Goal: Use online tool/utility: Utilize a website feature to perform a specific function

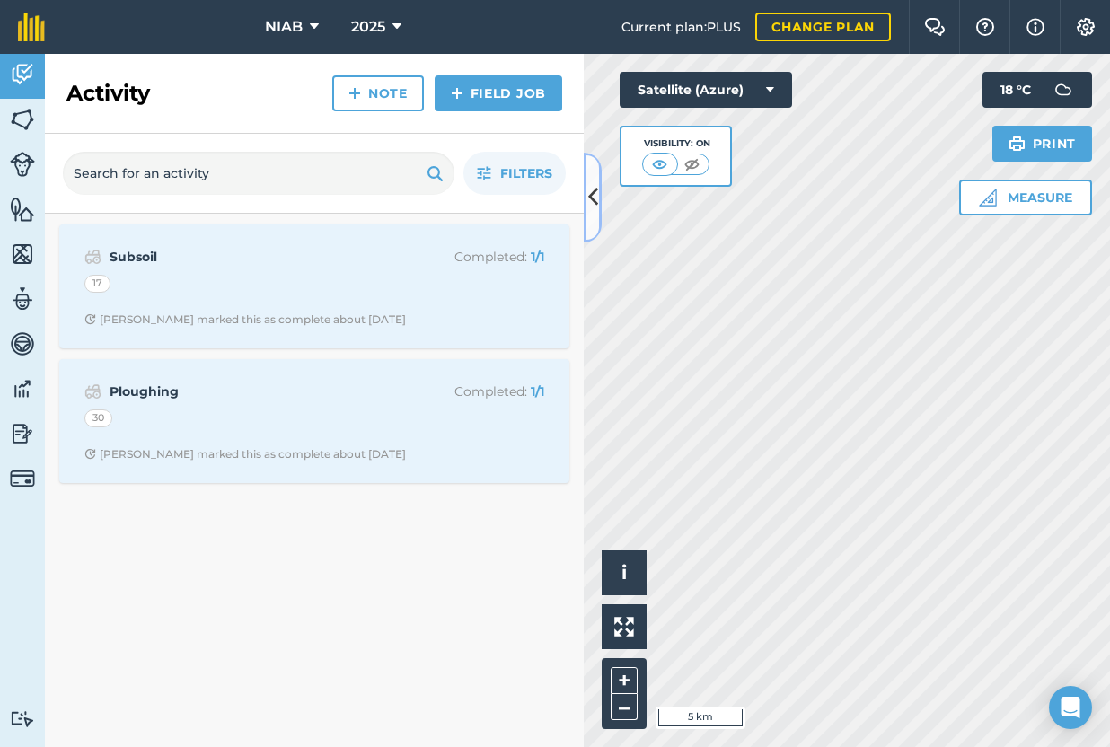
click at [598, 217] on button at bounding box center [593, 198] width 18 height 90
click at [597, 210] on icon at bounding box center [593, 196] width 10 height 31
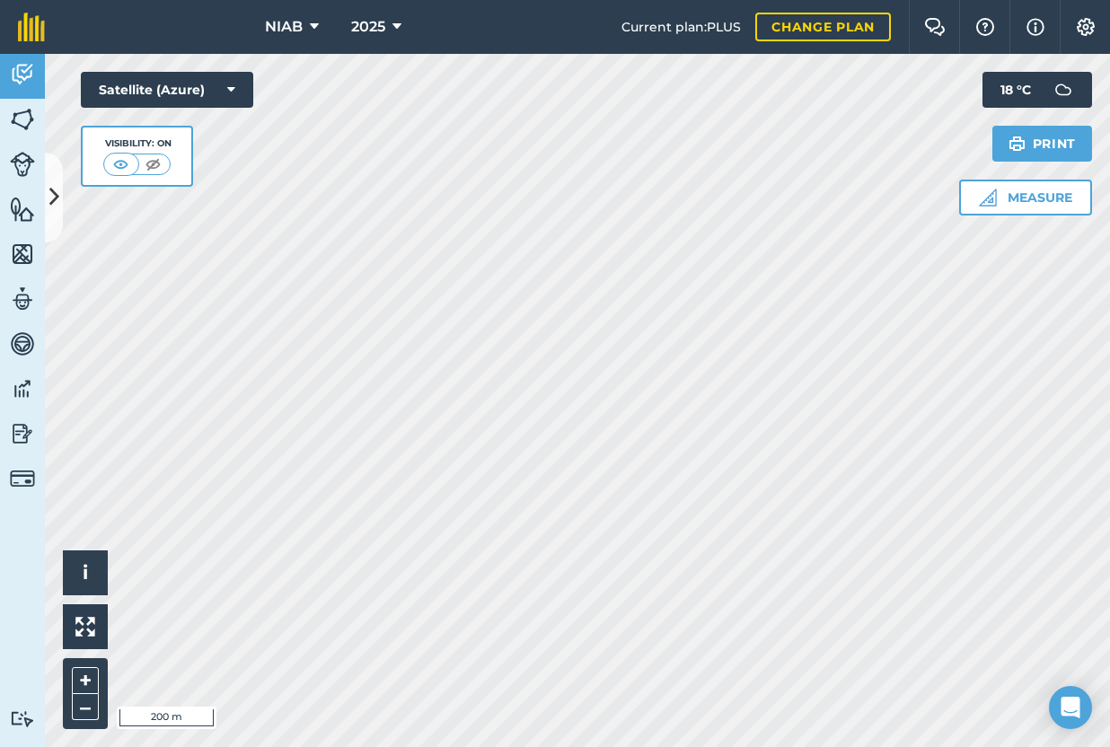
click at [989, 169] on div "Hello i © 2025 TomTom, Microsoft 200 m + – Satellite (Azure) Visibility: On Mea…" at bounding box center [577, 400] width 1065 height 693
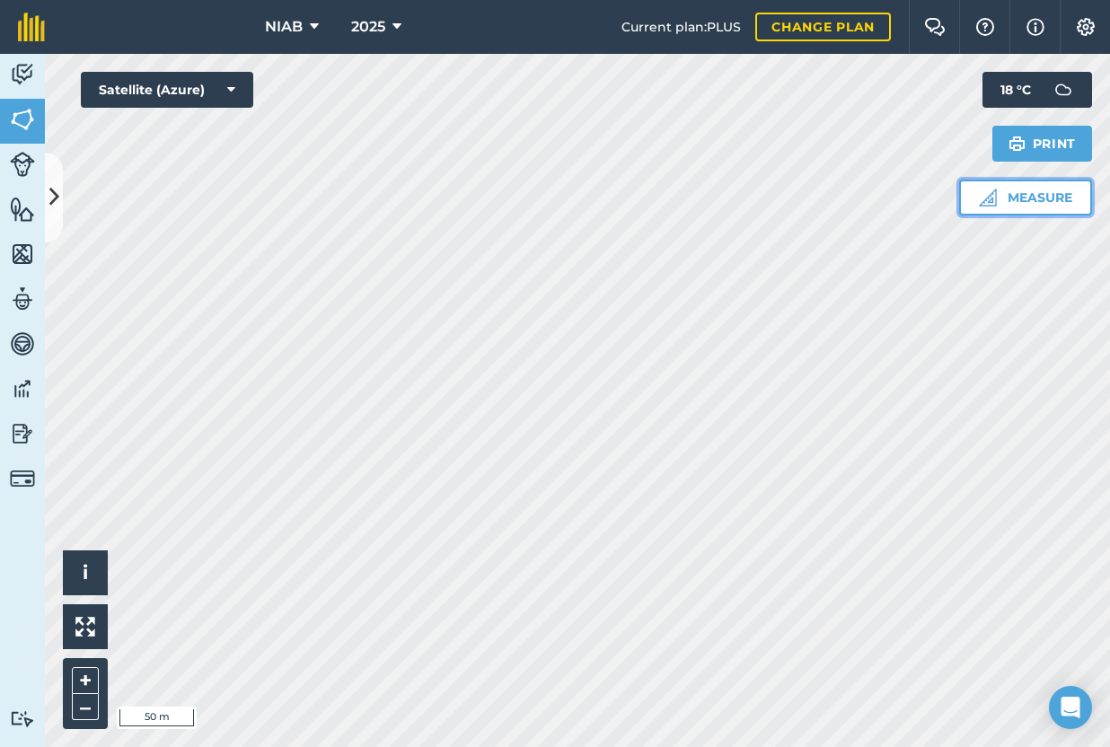
click at [1033, 207] on button "Measure" at bounding box center [1025, 198] width 133 height 36
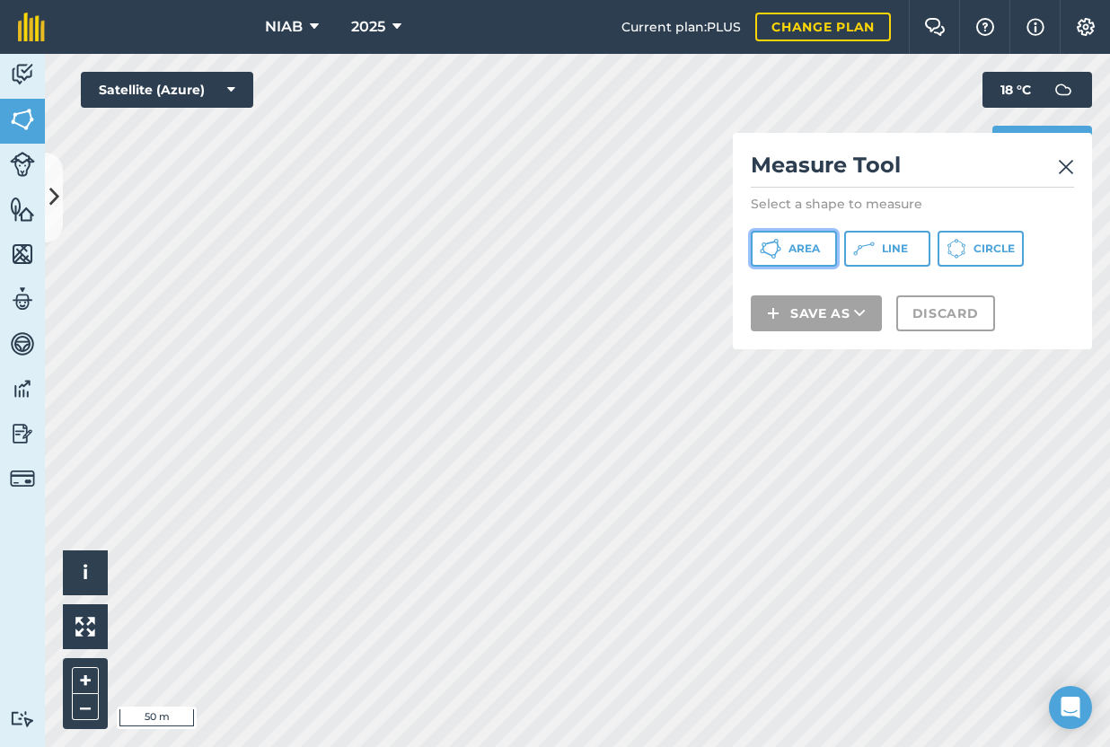
click at [817, 245] on span "Area" at bounding box center [803, 249] width 31 height 14
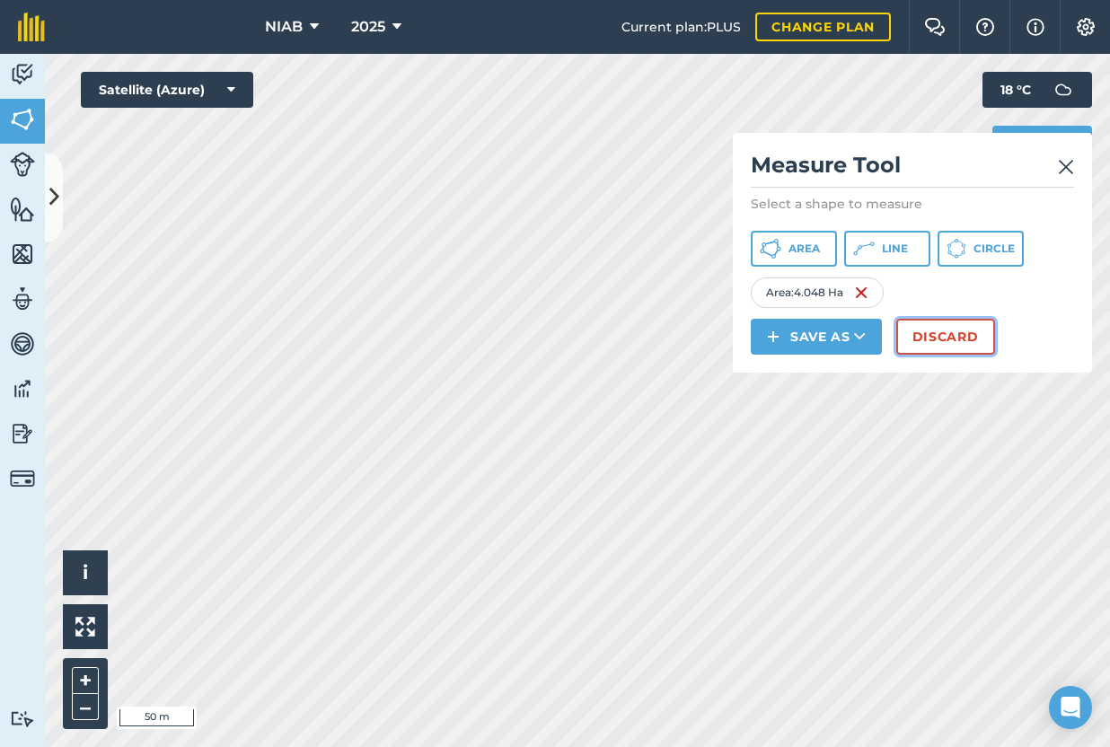
click at [941, 339] on button "Discard" at bounding box center [945, 337] width 99 height 36
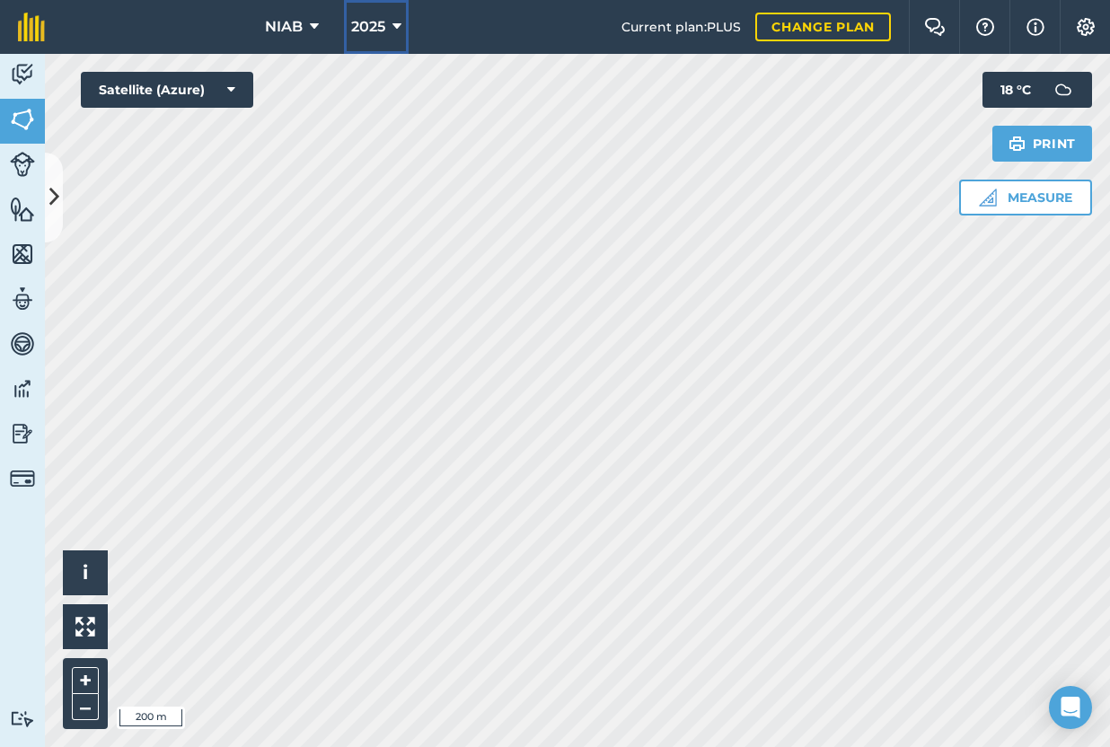
click at [393, 19] on icon at bounding box center [396, 27] width 9 height 22
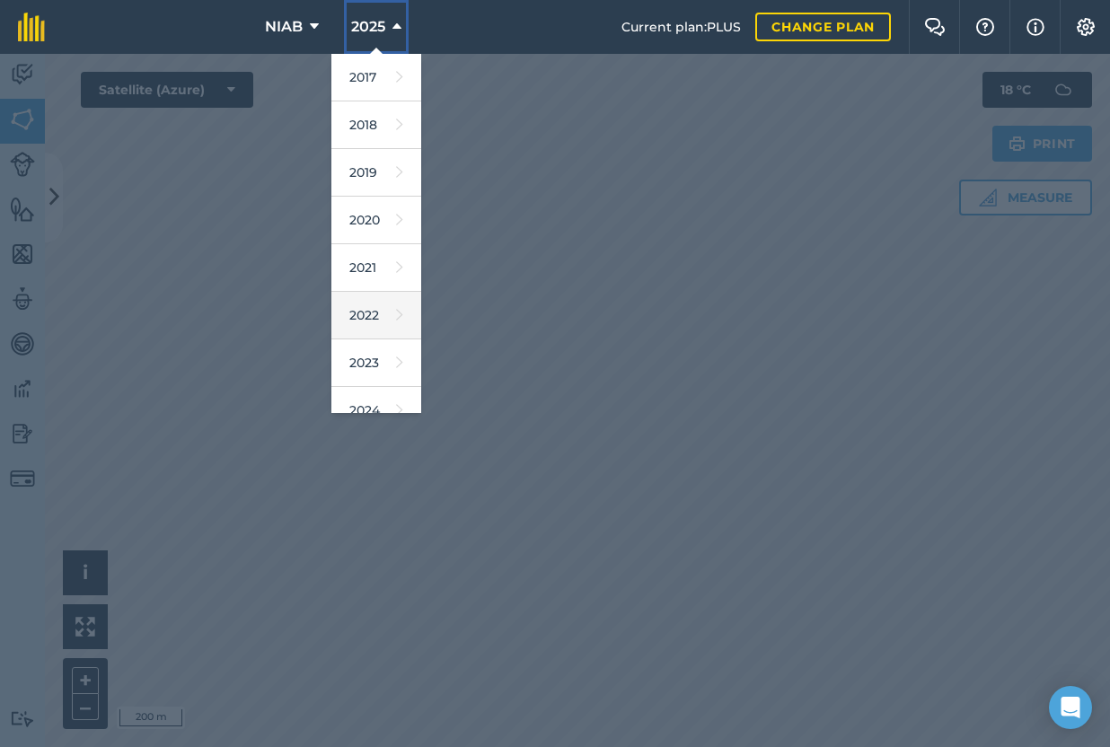
scroll to position [164, 0]
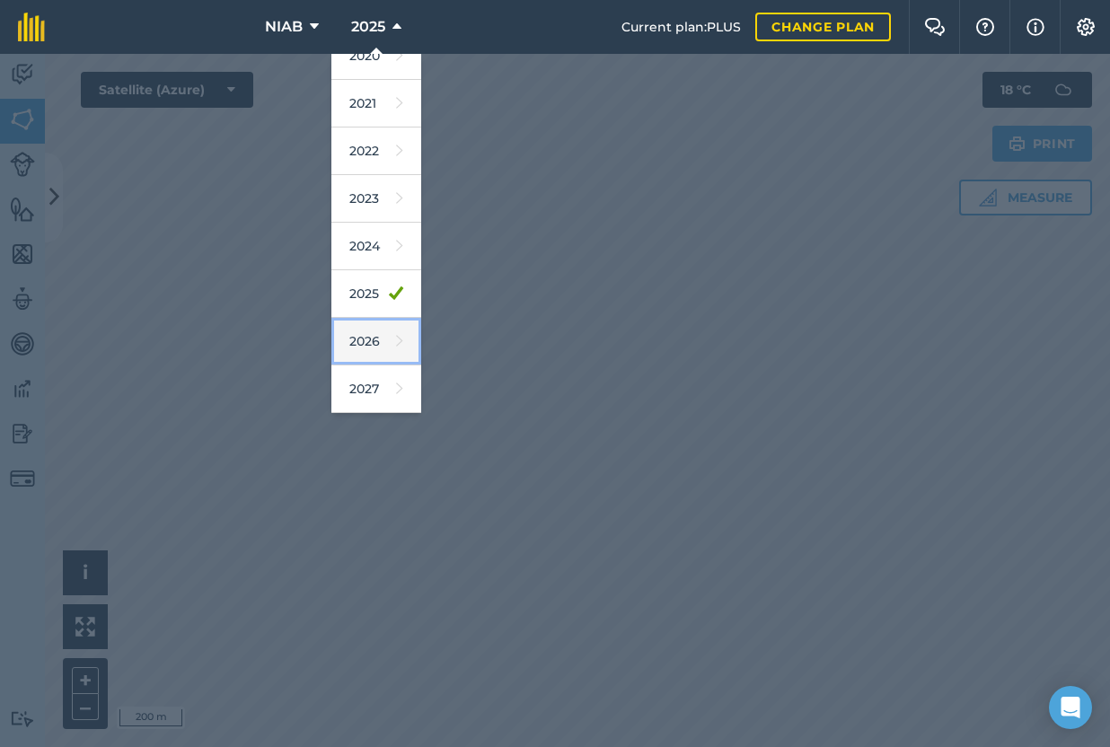
click at [369, 346] on link "2026" at bounding box center [376, 342] width 90 height 48
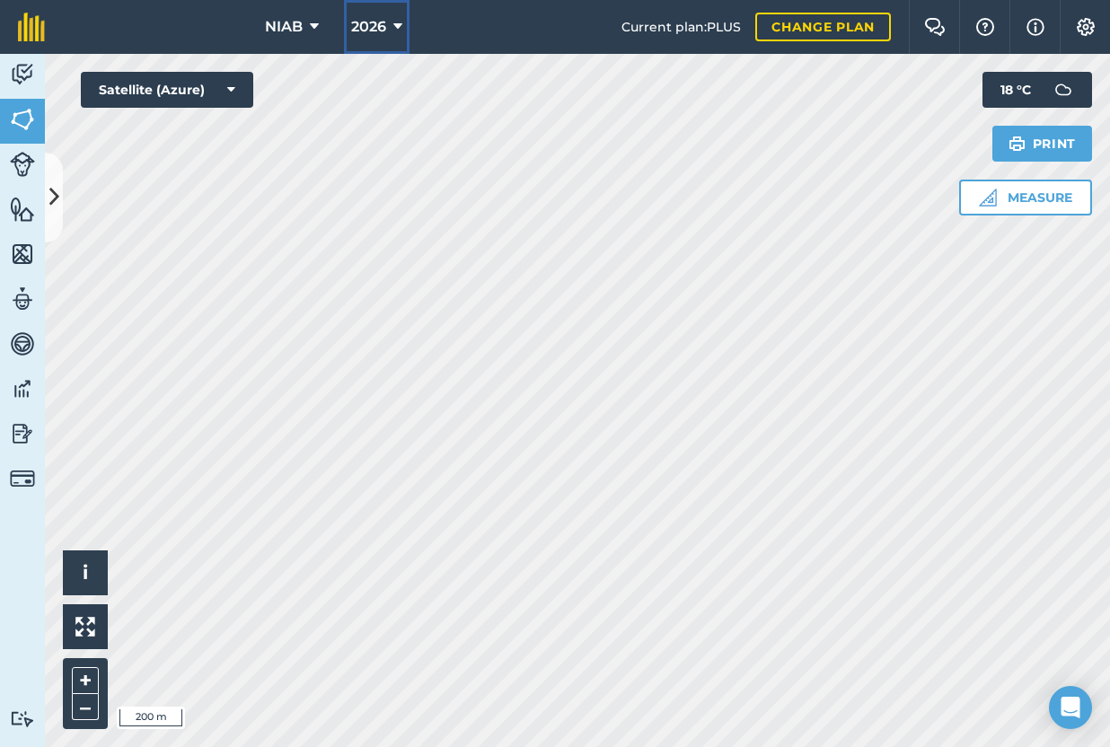
click at [399, 20] on icon at bounding box center [397, 27] width 9 height 22
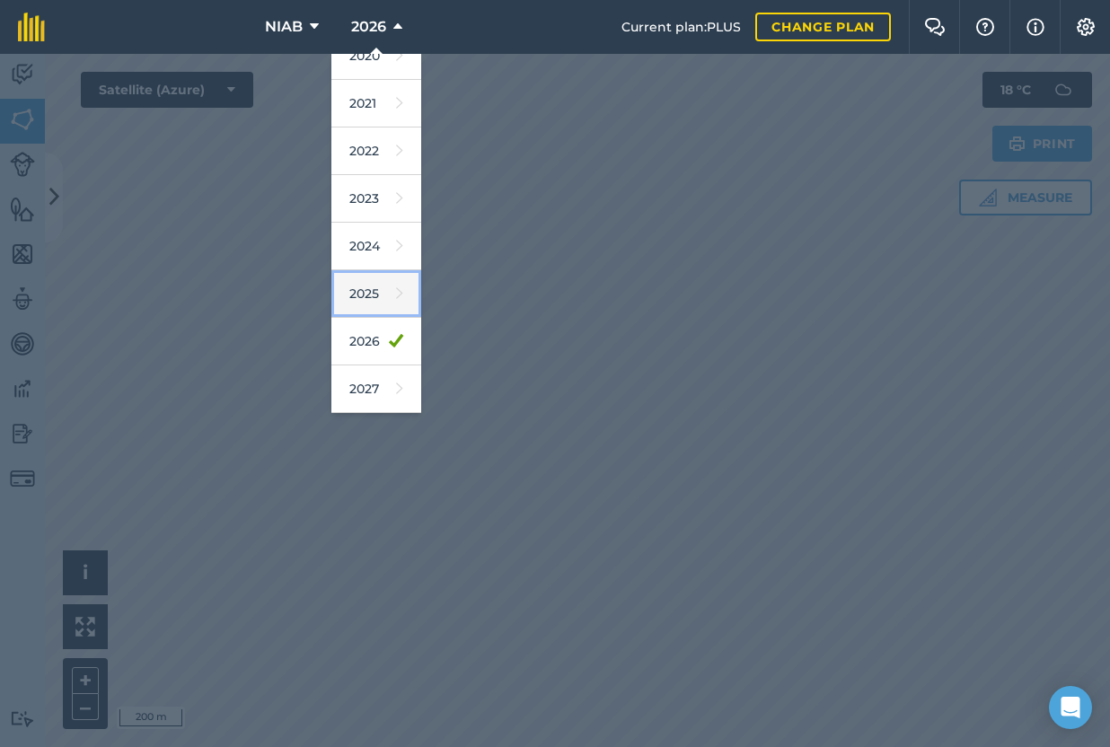
click at [378, 303] on link "2025" at bounding box center [376, 294] width 90 height 48
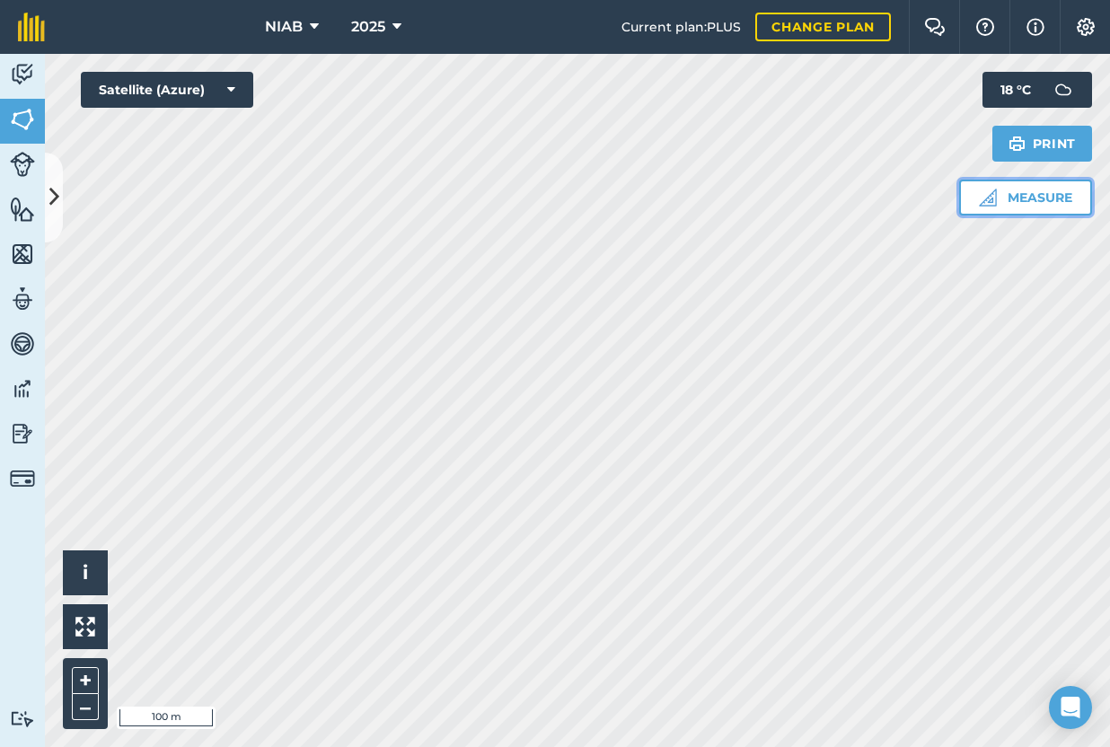
click at [999, 207] on button "Measure" at bounding box center [1025, 198] width 133 height 36
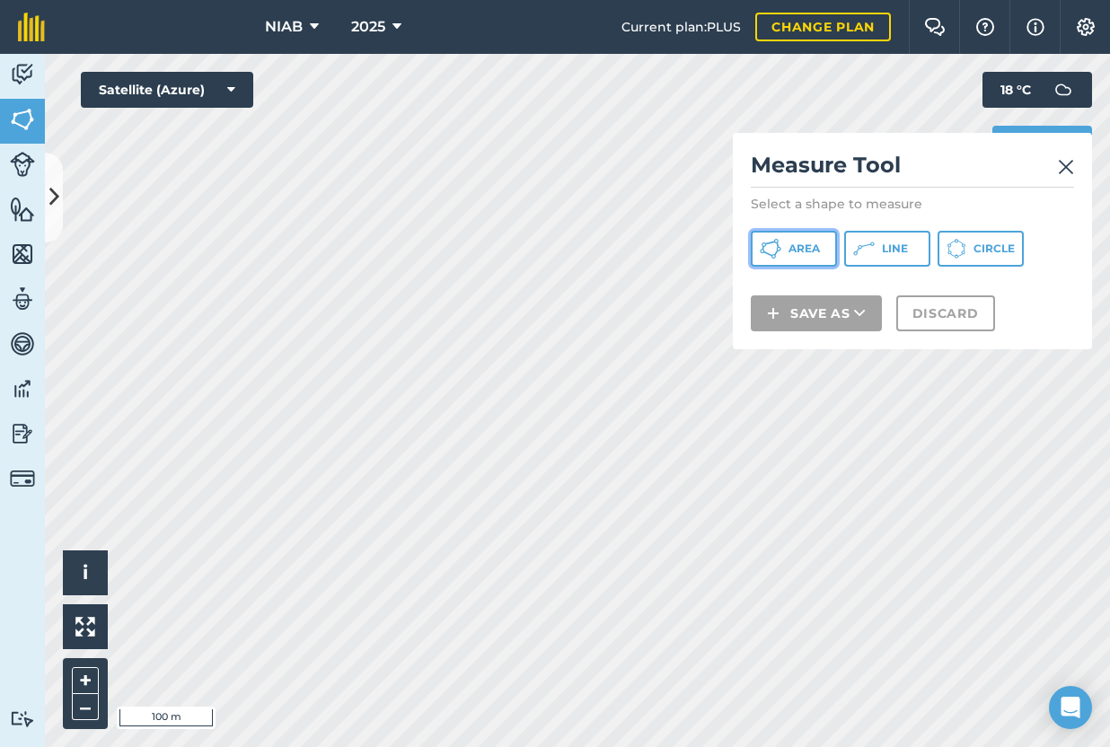
click at [829, 254] on button "Area" at bounding box center [794, 249] width 86 height 36
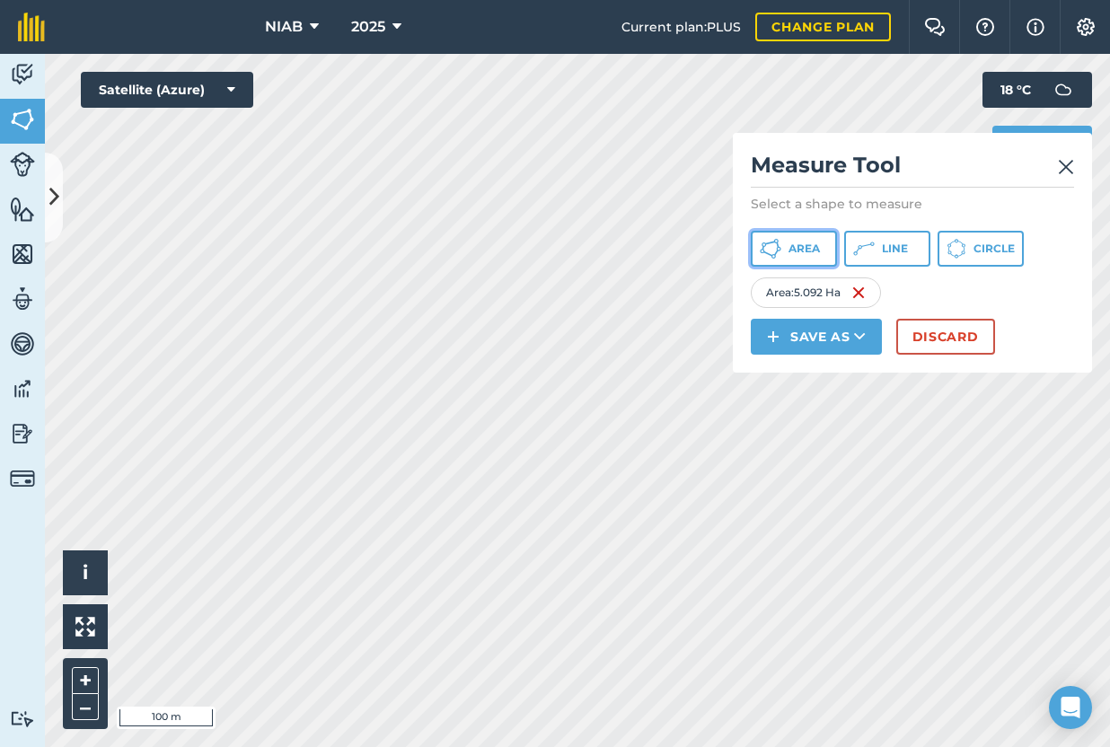
click at [816, 250] on span "Area" at bounding box center [803, 249] width 31 height 14
click at [817, 250] on span "Area" at bounding box center [803, 249] width 31 height 14
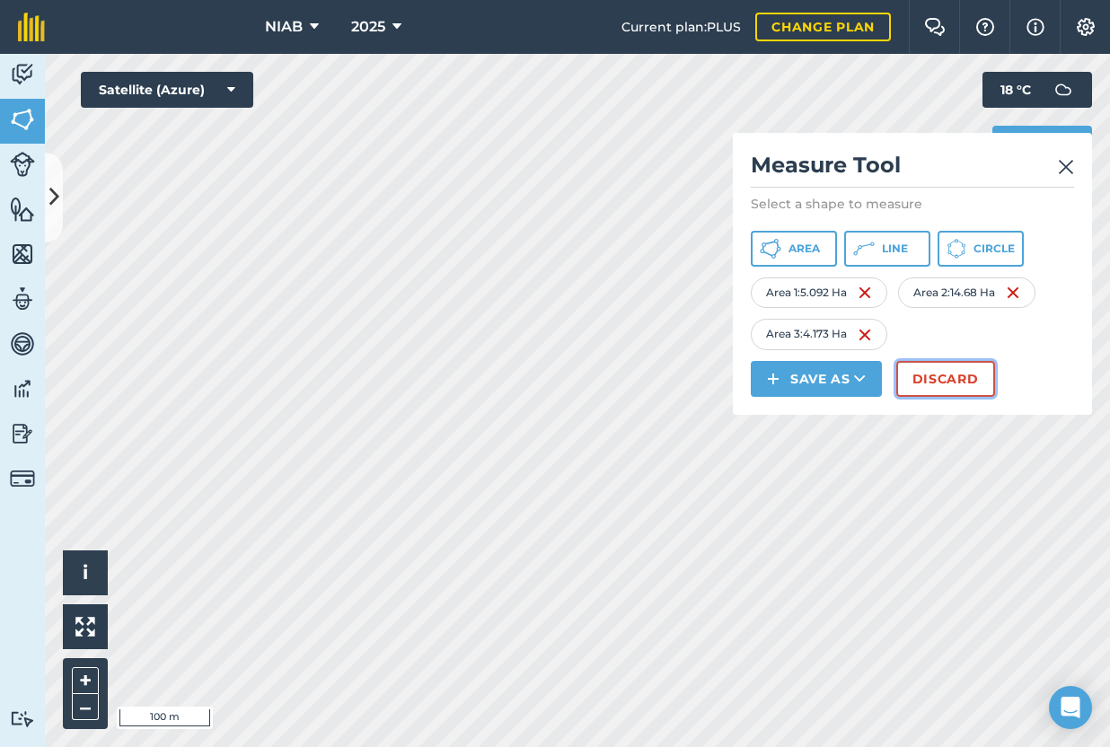
click at [935, 388] on button "Discard" at bounding box center [945, 379] width 99 height 36
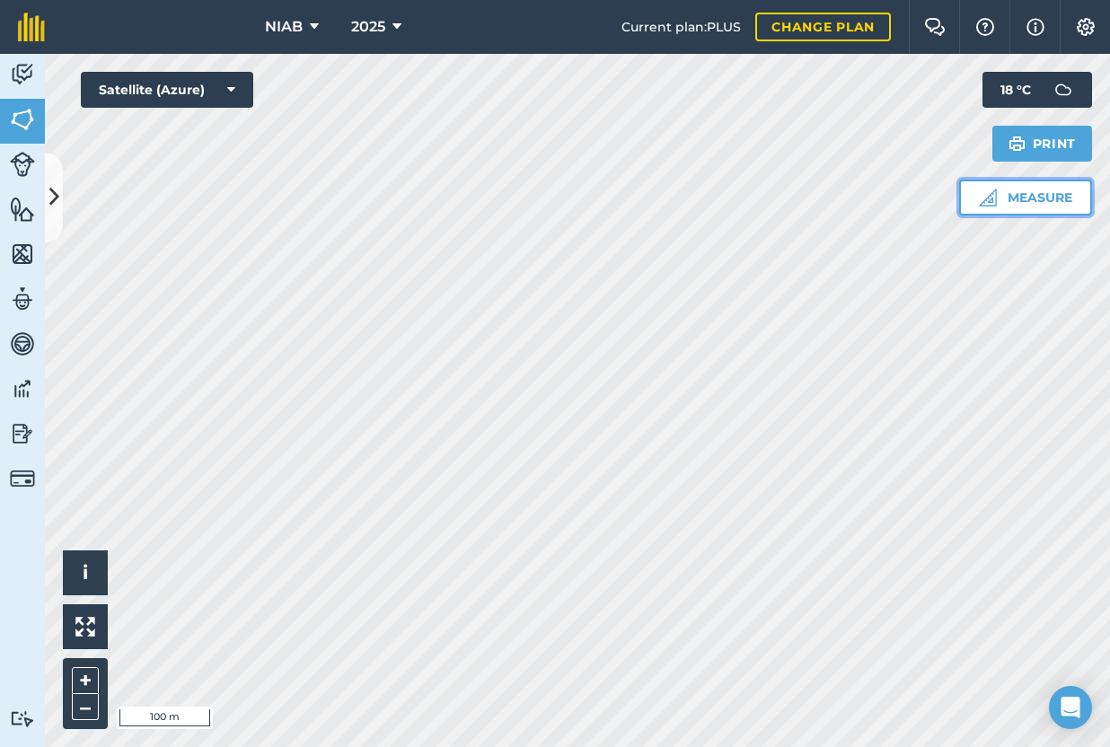
click at [1053, 208] on button "Measure" at bounding box center [1025, 198] width 133 height 36
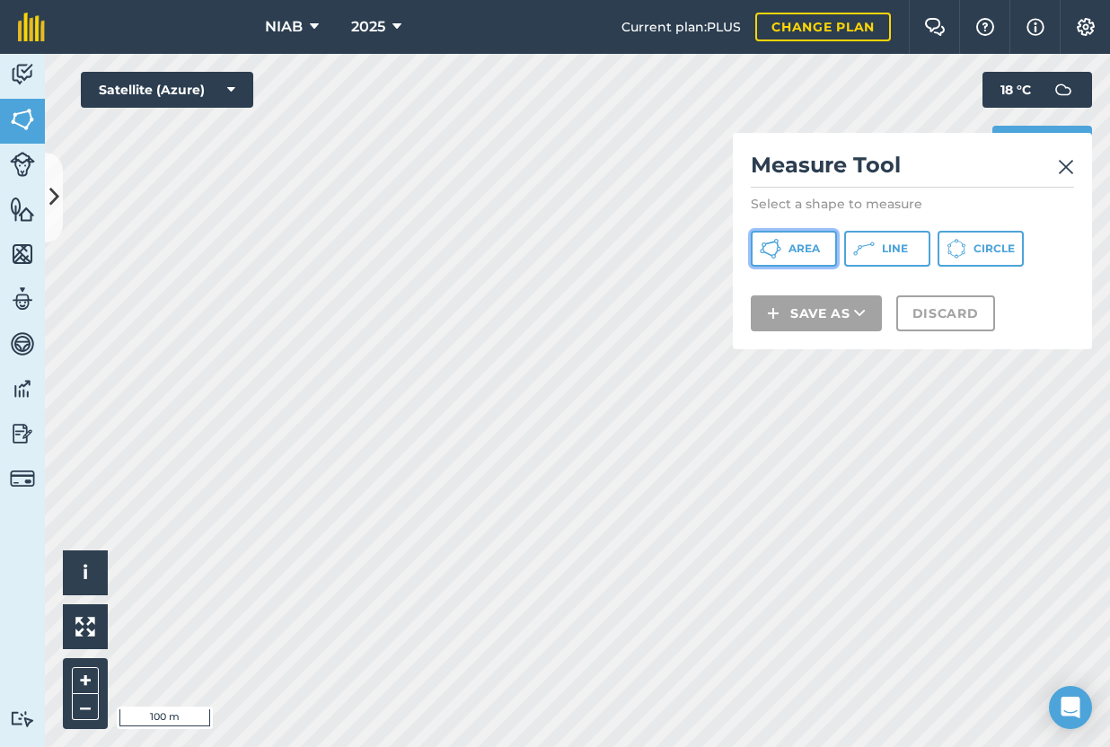
click at [797, 253] on span "Area" at bounding box center [803, 249] width 31 height 14
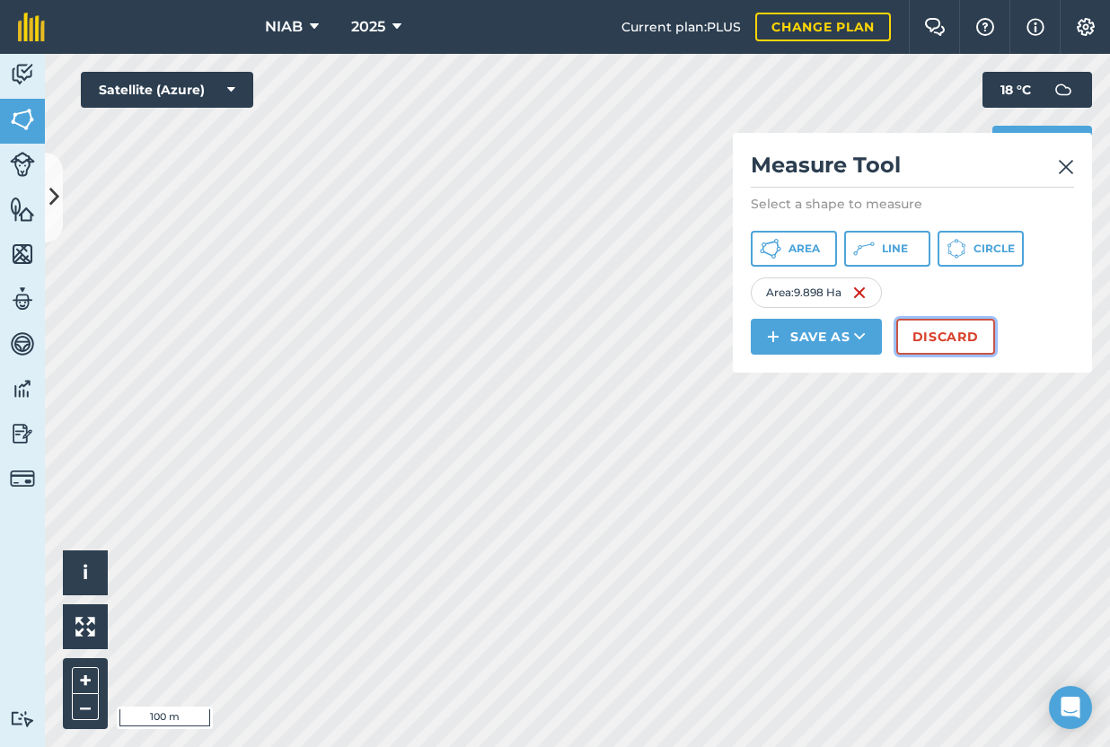
click at [930, 338] on button "Discard" at bounding box center [945, 337] width 99 height 36
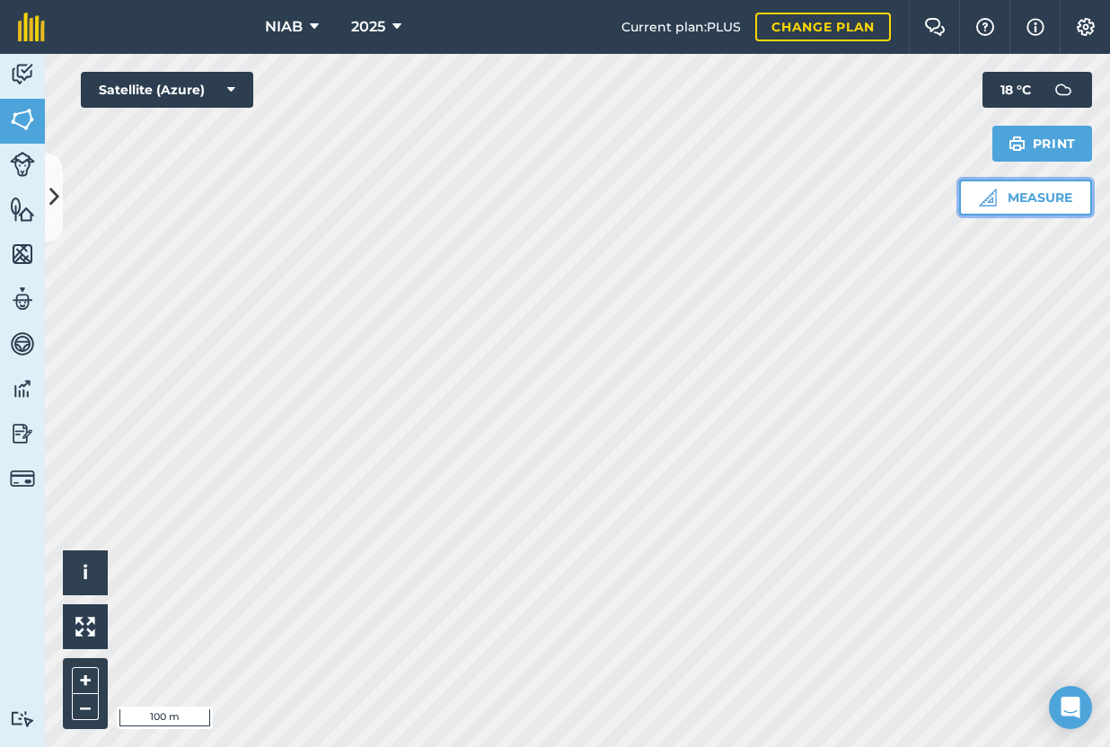
click at [997, 196] on button "Measure" at bounding box center [1025, 198] width 133 height 36
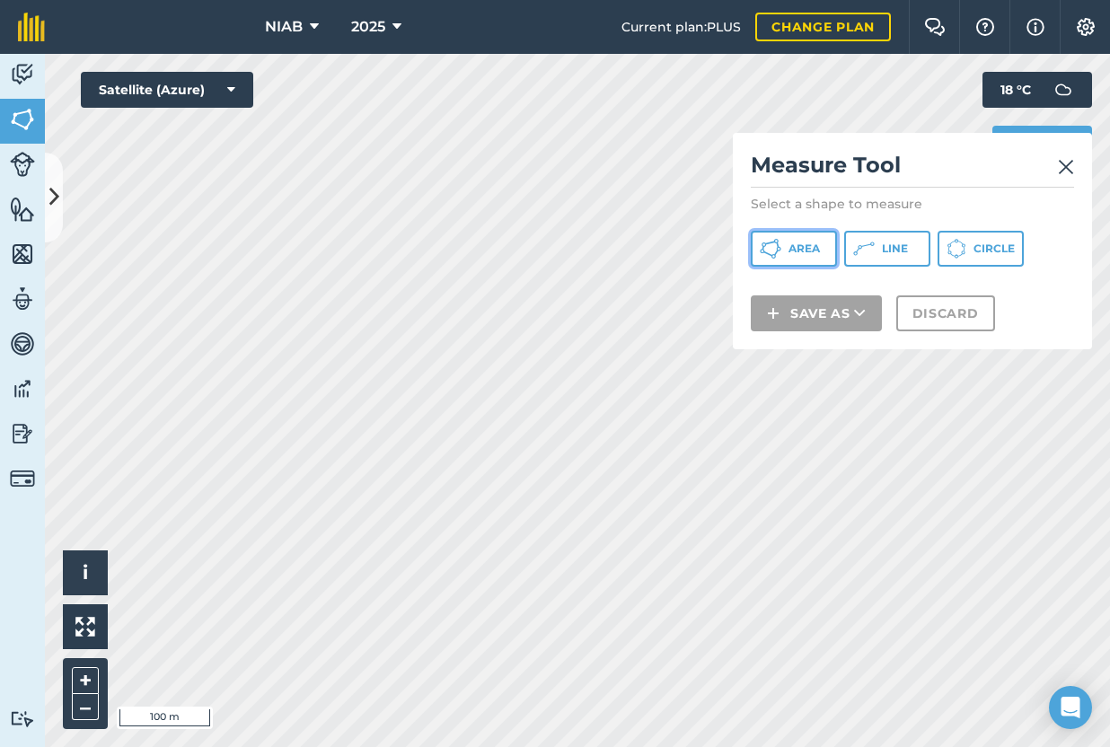
click at [805, 250] on span "Area" at bounding box center [803, 249] width 31 height 14
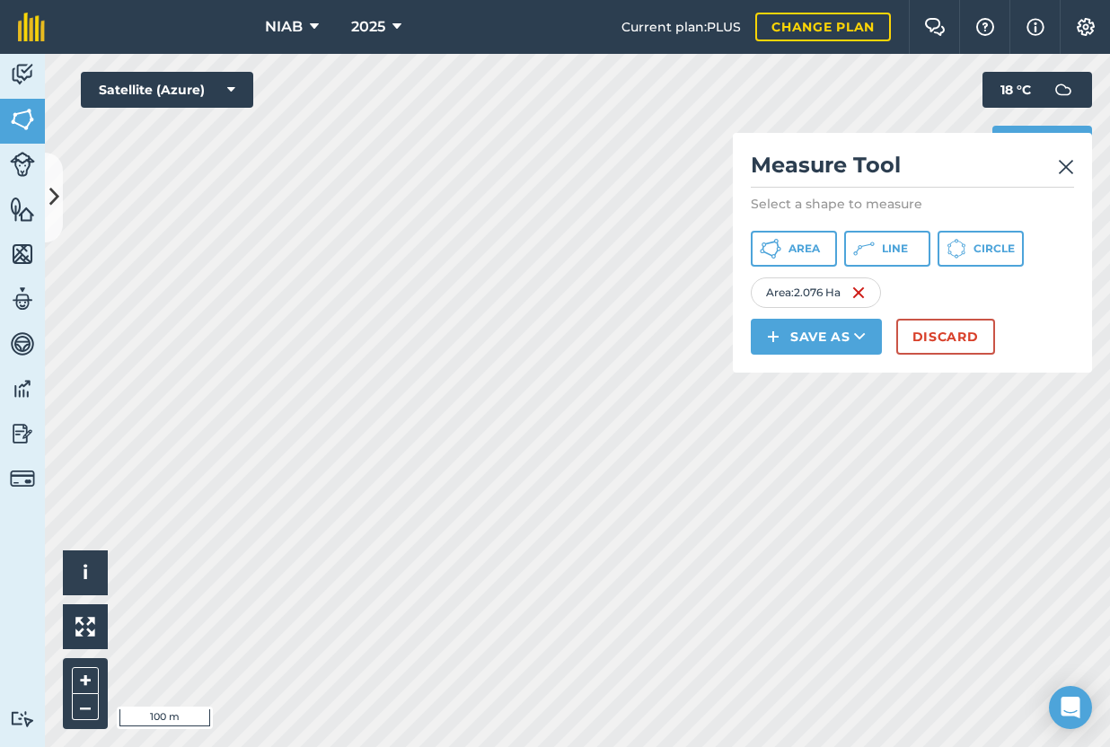
click at [932, 361] on div "Measure Tool Select a shape to measure Area Line Circle Area : 2.076 Ha Save as…" at bounding box center [912, 253] width 359 height 240
click at [921, 335] on button "Discard" at bounding box center [945, 337] width 99 height 36
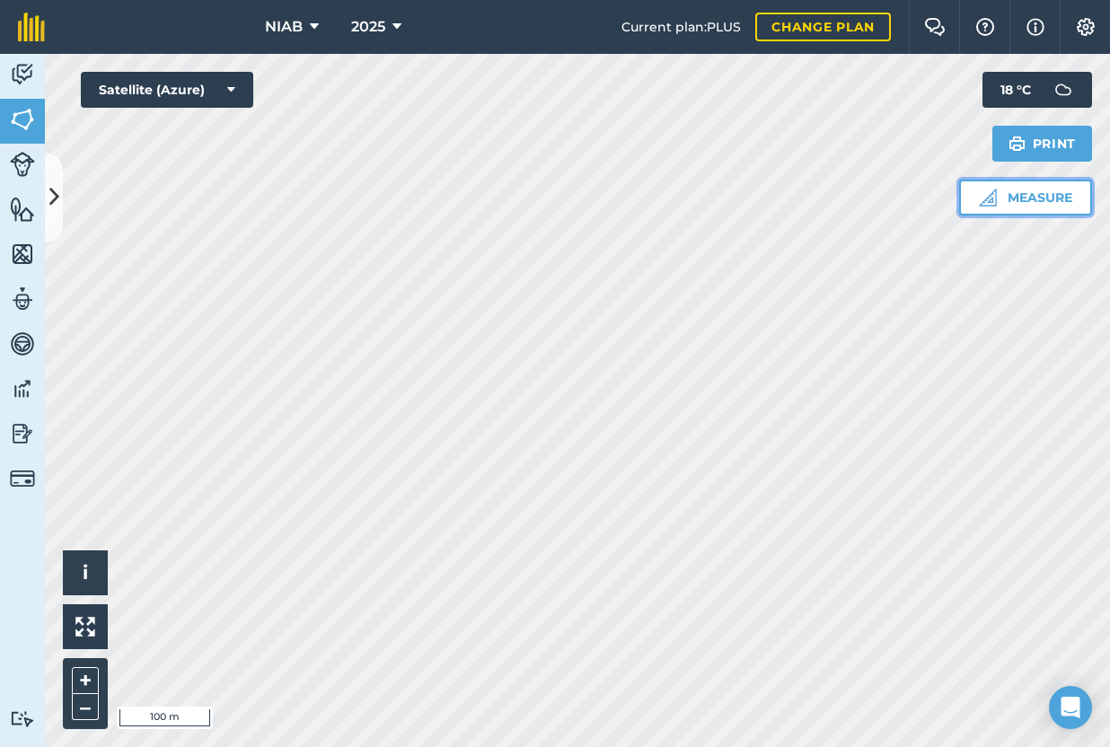
click at [1026, 190] on button "Measure" at bounding box center [1025, 198] width 133 height 36
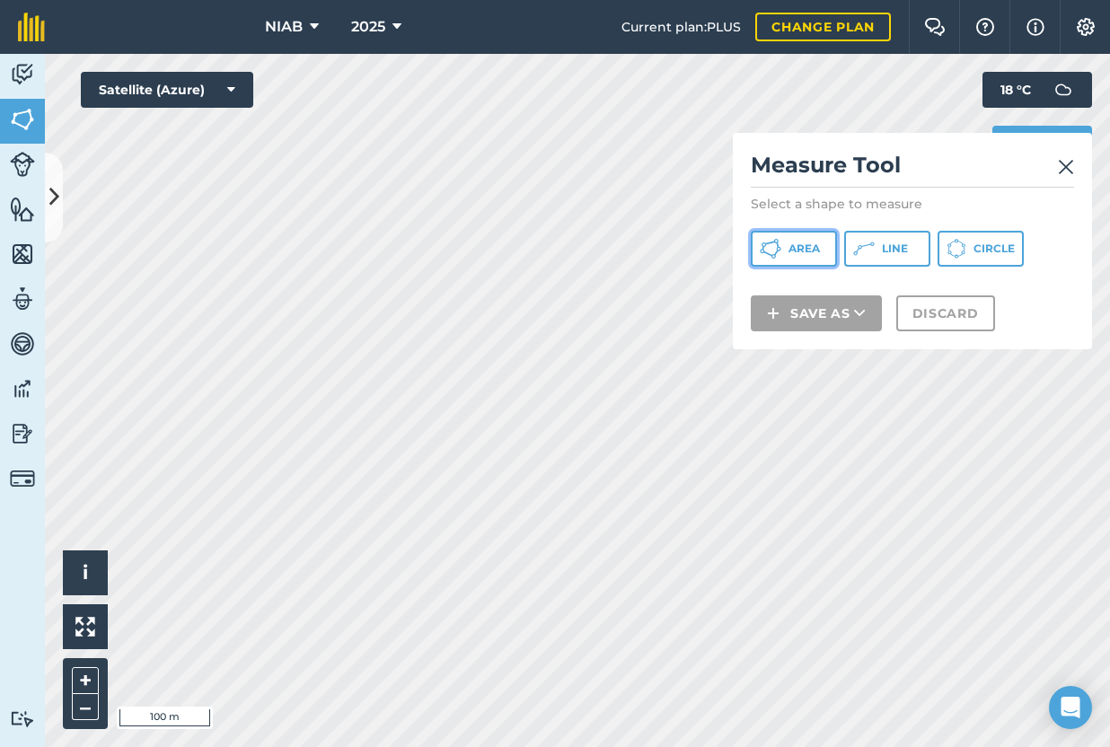
click at [814, 247] on span "Area" at bounding box center [803, 249] width 31 height 14
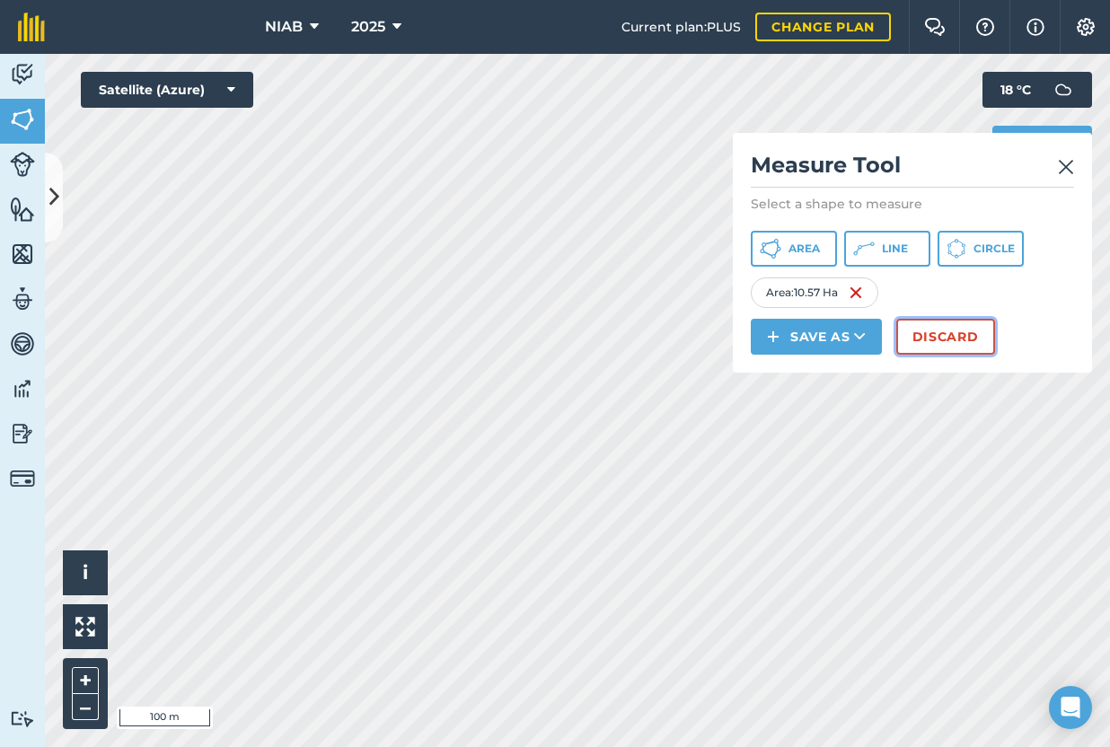
click at [962, 339] on button "Discard" at bounding box center [945, 337] width 99 height 36
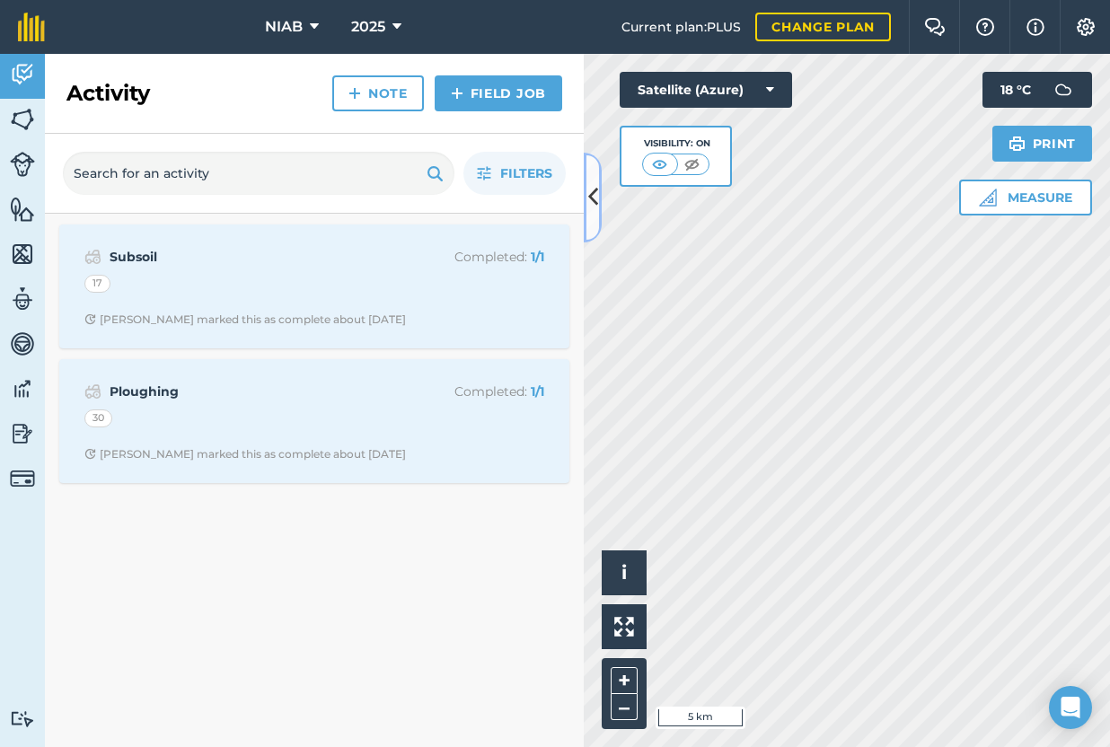
click at [586, 194] on button at bounding box center [593, 198] width 18 height 90
